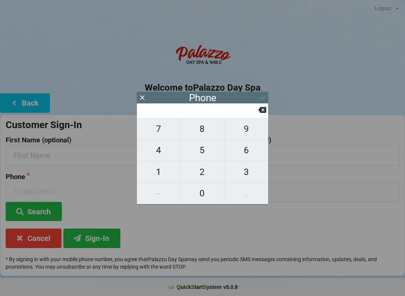
click at [160, 151] on span "4" at bounding box center [158, 150] width 43 height 16
type input "4"
click at [199, 194] on span "0" at bounding box center [202, 194] width 43 height 16
type input "40"
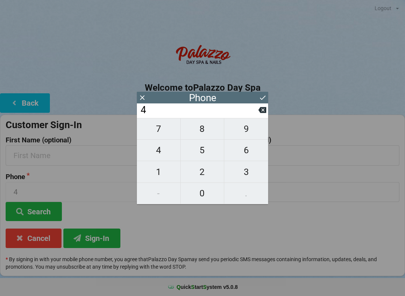
type input "40"
click at [158, 132] on span "7" at bounding box center [158, 129] width 43 height 16
type input "407"
click at [201, 174] on span "2" at bounding box center [202, 172] width 43 height 16
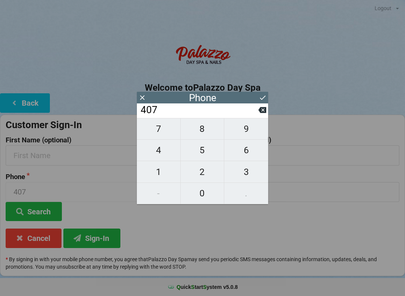
type input "4072"
click at [160, 126] on span "7" at bounding box center [158, 129] width 43 height 16
type input "40727"
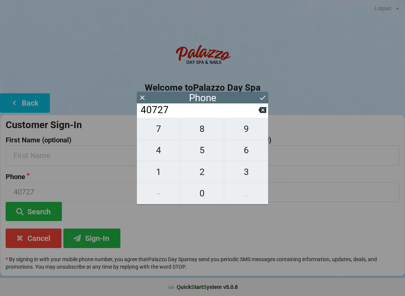
click at [160, 177] on span "1" at bounding box center [158, 172] width 43 height 16
type input "407271"
click at [250, 154] on span "6" at bounding box center [246, 150] width 44 height 16
type input "4072716"
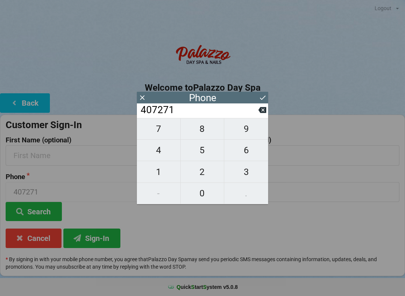
type input "4072716"
click at [201, 150] on span "5" at bounding box center [202, 150] width 43 height 16
type input "40727165"
click at [160, 174] on span "1" at bounding box center [158, 172] width 43 height 16
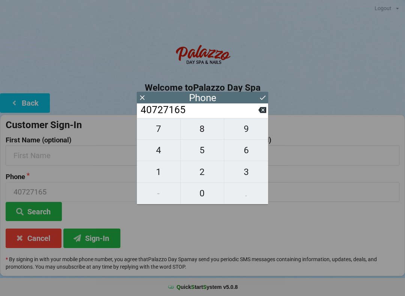
type input "407271651"
click at [201, 132] on span "8" at bounding box center [202, 129] width 43 height 16
type input "4072716518"
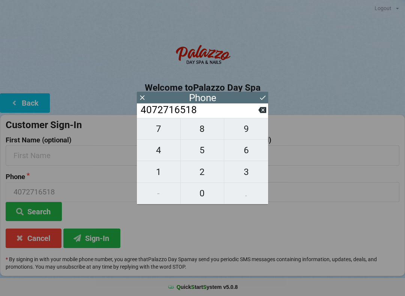
click at [265, 97] on icon at bounding box center [263, 98] width 8 height 8
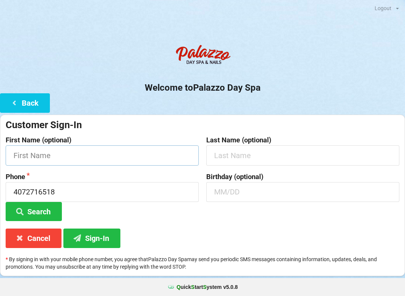
click at [51, 148] on input "text" at bounding box center [102, 155] width 193 height 20
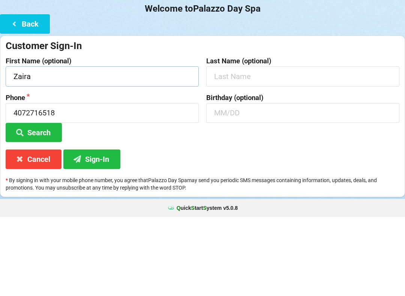
type input "Zaira"
click at [241, 145] on input "text" at bounding box center [302, 155] width 193 height 20
type input "Juncos"
click at [247, 182] on input "text" at bounding box center [302, 192] width 193 height 20
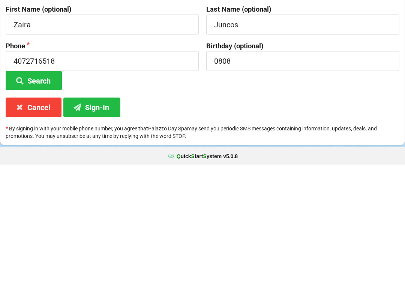
click at [46, 202] on button "Search" at bounding box center [34, 211] width 56 height 19
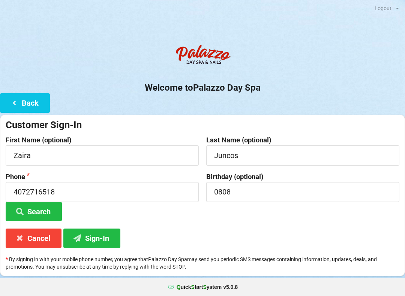
click at [96, 236] on button "Sign-In" at bounding box center [91, 238] width 57 height 19
click at [220, 184] on input "0808" at bounding box center [302, 192] width 193 height 20
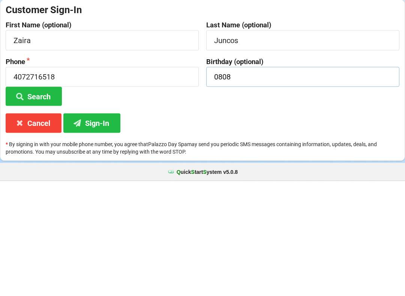
click at [234, 182] on input "0808" at bounding box center [302, 192] width 193 height 20
type input "0"
type input "08/08"
click at [99, 229] on button "Sign-In" at bounding box center [91, 238] width 57 height 19
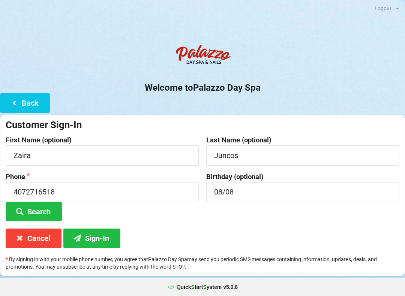
click at [43, 209] on button "Search" at bounding box center [34, 211] width 56 height 19
click at [40, 208] on button "Search" at bounding box center [34, 211] width 56 height 19
click at [39, 208] on button "Search" at bounding box center [34, 211] width 56 height 19
click at [97, 235] on button "Sign-In" at bounding box center [91, 238] width 57 height 19
click at [31, 229] on button "Cancel" at bounding box center [34, 238] width 56 height 19
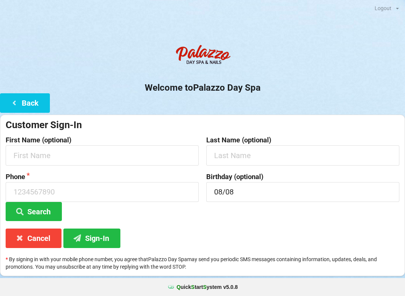
click at [28, 236] on button "Cancel" at bounding box center [34, 238] width 56 height 19
click at [24, 235] on icon at bounding box center [19, 238] width 9 height 6
click at [383, 6] on div "Logout" at bounding box center [382, 8] width 17 height 5
click at [384, 14] on div "Logout" at bounding box center [382, 18] width 31 height 14
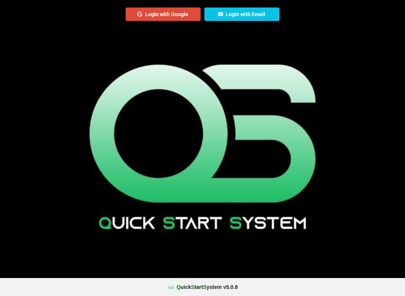
click at [199, 229] on div "QSS Login with Google Login with Email" at bounding box center [202, 148] width 405 height 296
click at [168, 14] on button "Login with Google" at bounding box center [163, 13] width 75 height 13
click at [238, 13] on button "Login with Email" at bounding box center [241, 13] width 75 height 13
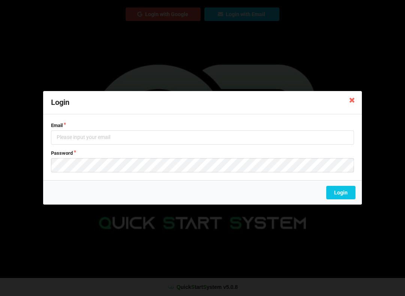
click at [350, 102] on icon at bounding box center [352, 100] width 12 height 12
